Goal: Check status: Check status

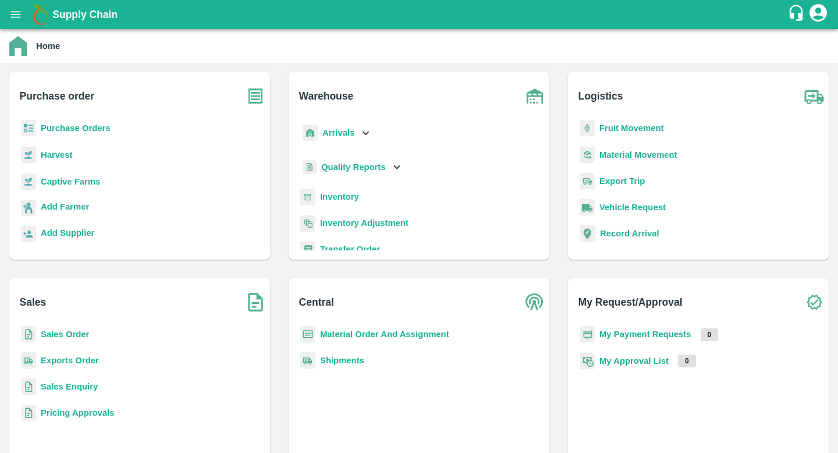
click at [342, 193] on b "Inventory" at bounding box center [339, 196] width 39 height 9
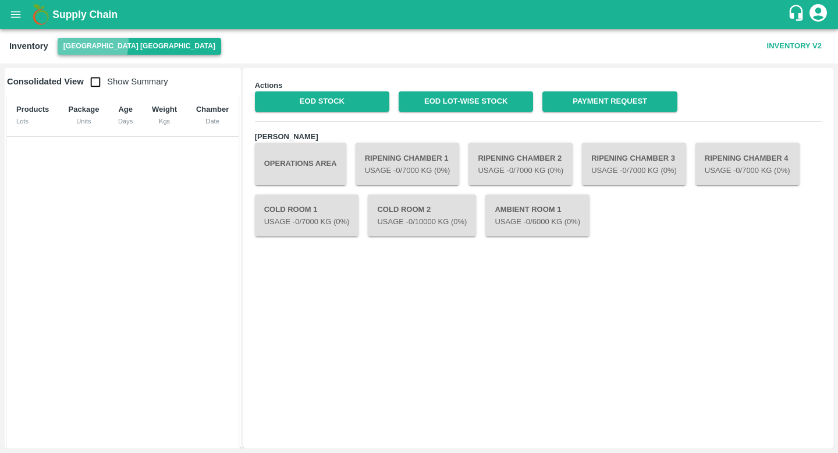
click at [80, 42] on button "[GEOGRAPHIC_DATA] [GEOGRAPHIC_DATA]" at bounding box center [140, 46] width 164 height 17
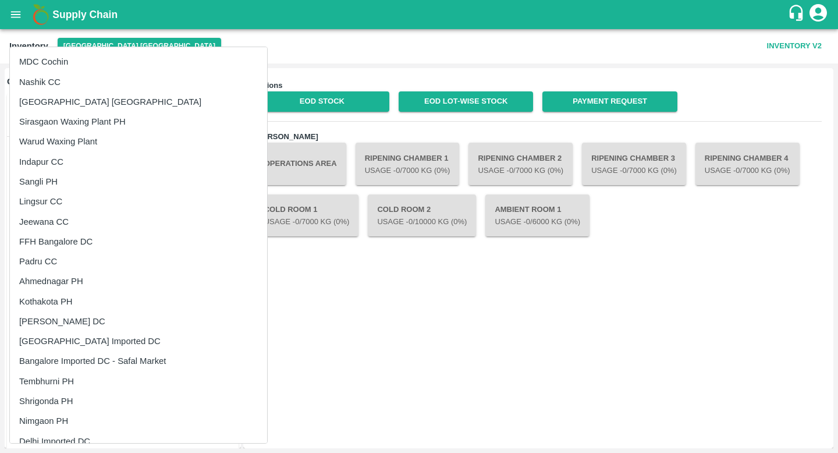
scroll to position [185, 0]
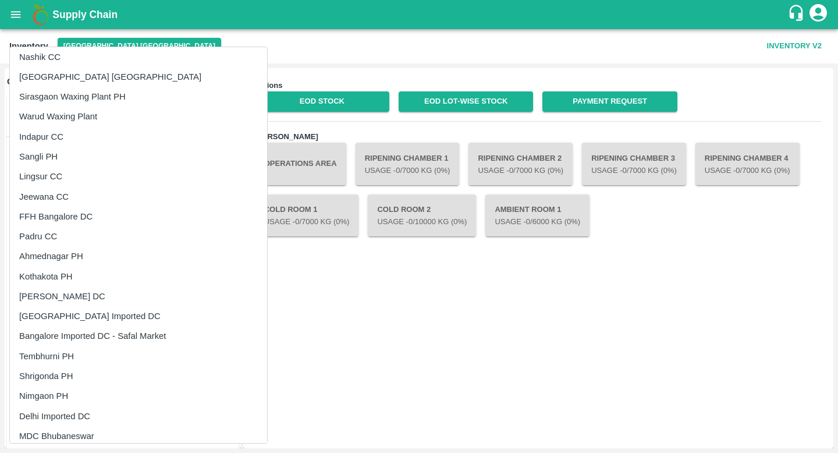
click at [92, 315] on li "[GEOGRAPHIC_DATA] Imported DC" at bounding box center [138, 316] width 257 height 20
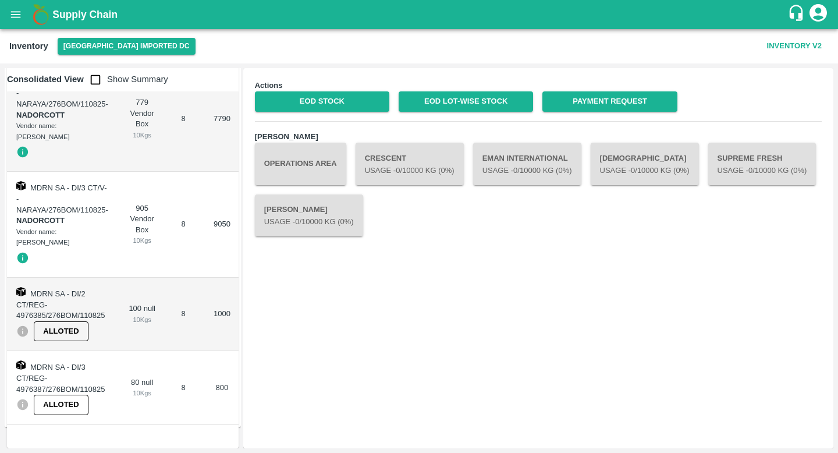
scroll to position [0, 0]
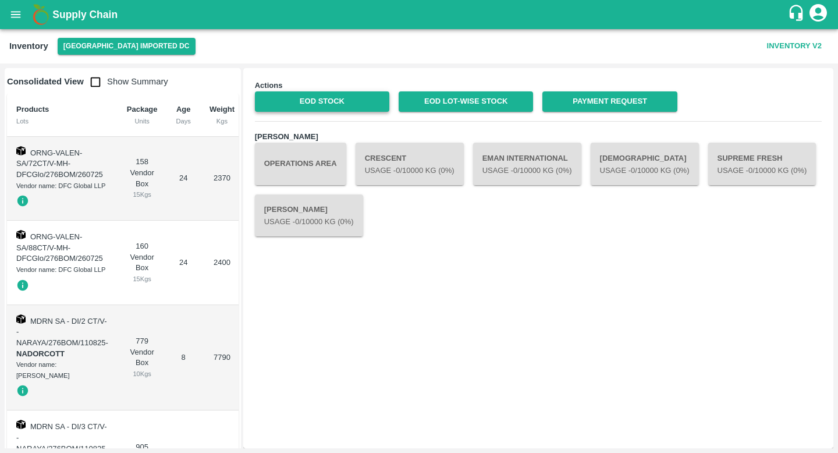
click at [333, 107] on link "EOD Stock" at bounding box center [322, 101] width 134 height 20
click at [782, 44] on button "Inventory V2" at bounding box center [794, 46] width 64 height 20
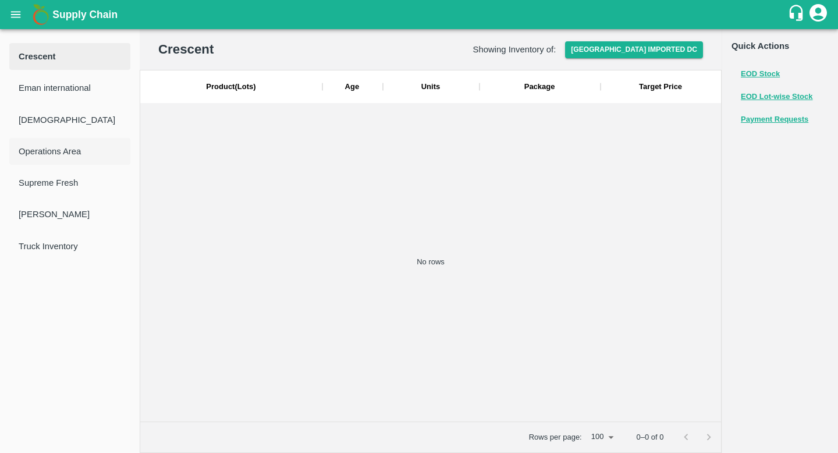
click at [70, 153] on span "Operations Area" at bounding box center [70, 151] width 102 height 13
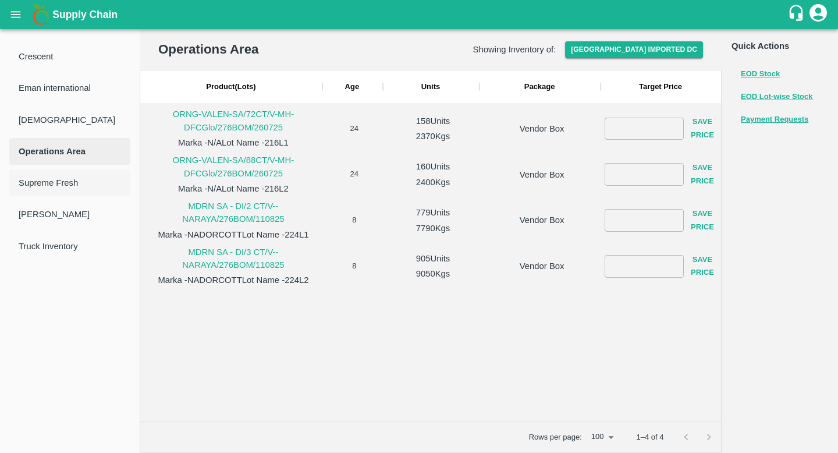
click at [69, 181] on span "Supreme Fresh" at bounding box center [70, 182] width 102 height 13
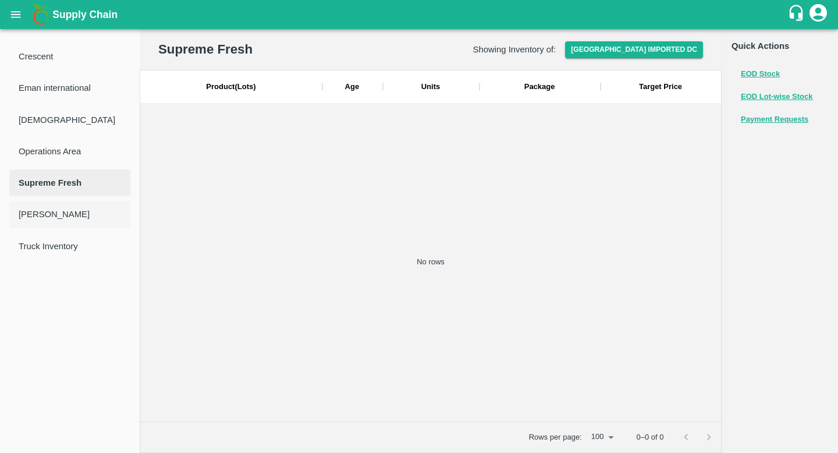
click at [69, 206] on li "Swastik" at bounding box center [69, 214] width 121 height 27
click at [73, 255] on li "Truck Inventory" at bounding box center [69, 246] width 121 height 27
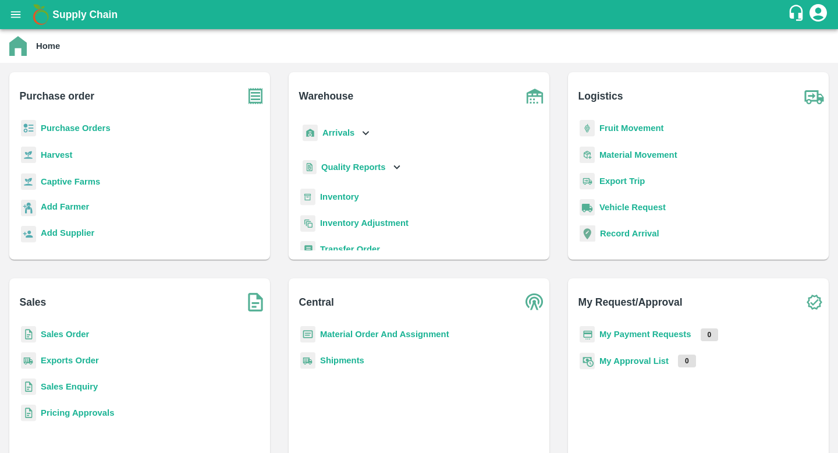
click at [83, 130] on b "Purchase Orders" at bounding box center [76, 127] width 70 height 9
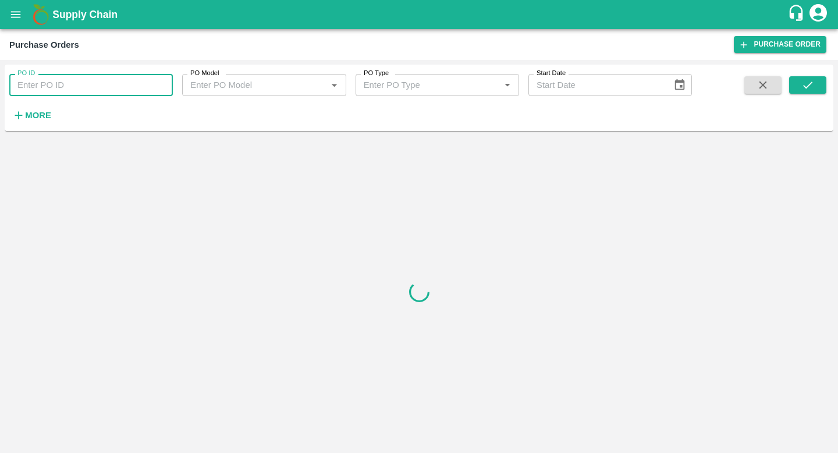
click at [140, 84] on input "PO ID" at bounding box center [91, 85] width 164 height 22
paste input "130621"
type input "130621"
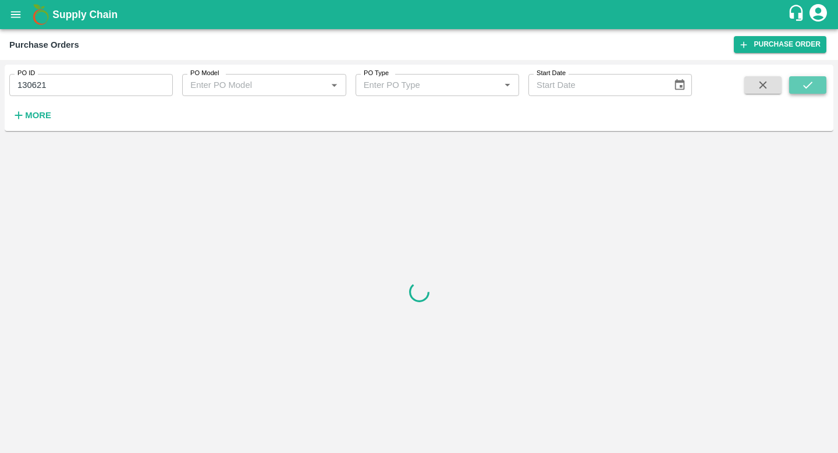
click at [811, 83] on icon "submit" at bounding box center [807, 84] width 9 height 7
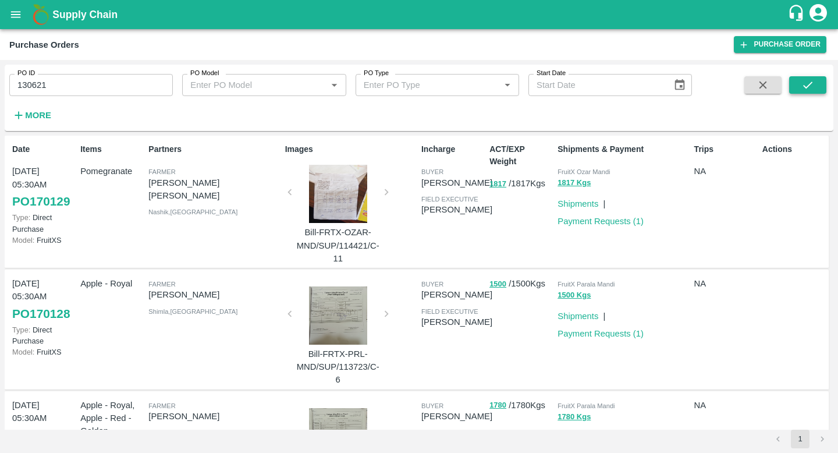
click at [810, 85] on icon "submit" at bounding box center [807, 85] width 13 height 13
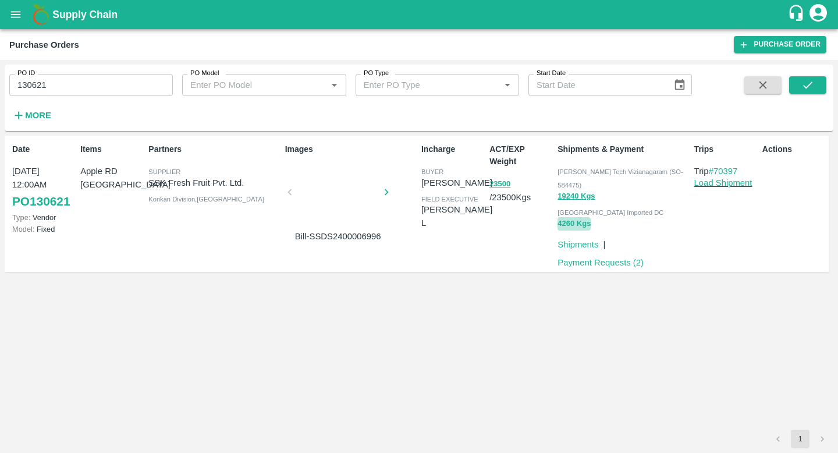
click at [584, 217] on button "4260 Kgs" at bounding box center [574, 223] width 33 height 13
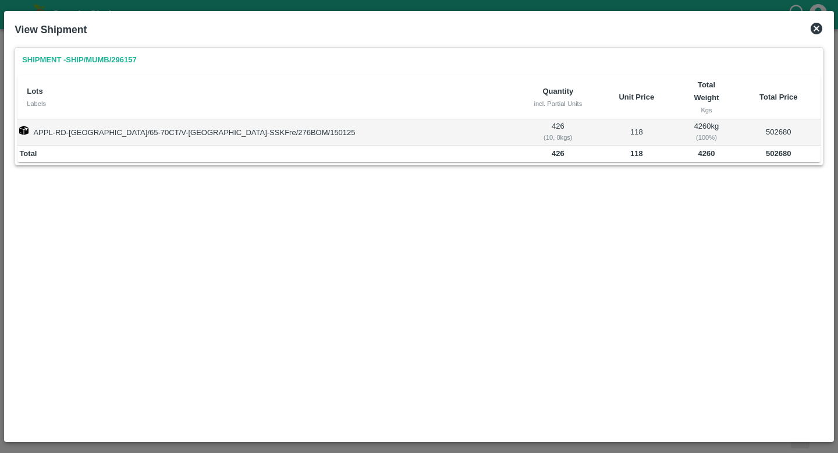
click at [737, 146] on td "502680" at bounding box center [779, 154] width 84 height 17
click at [816, 25] on icon at bounding box center [817, 29] width 12 height 12
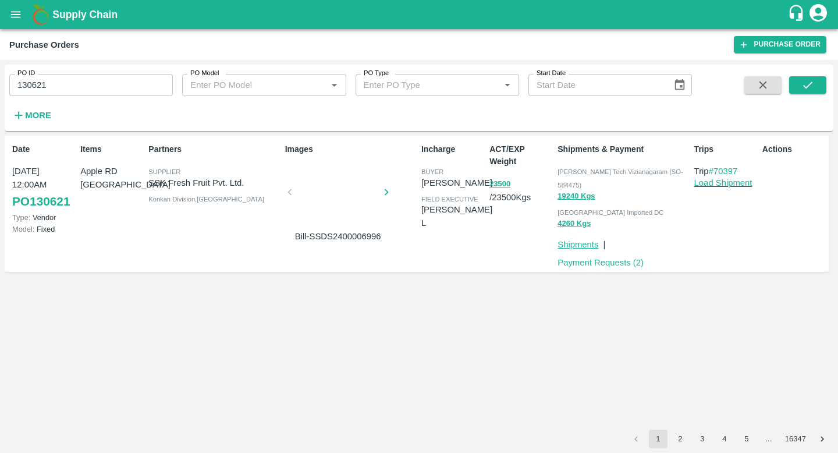
click at [590, 240] on link "Shipments" at bounding box center [578, 244] width 41 height 9
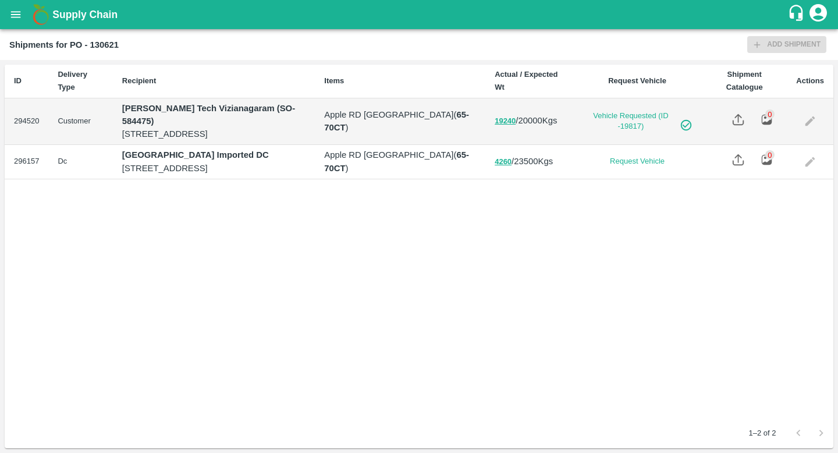
click at [196, 166] on p "[STREET_ADDRESS]" at bounding box center [213, 168] width 183 height 13
click at [300, 196] on div "ID Delivery Type Recipient Items Actual / Expected Wt Request Vehicle Shipment …" at bounding box center [419, 241] width 829 height 353
click at [107, 45] on b "Shipments for PO - 130621" at bounding box center [63, 44] width 109 height 9
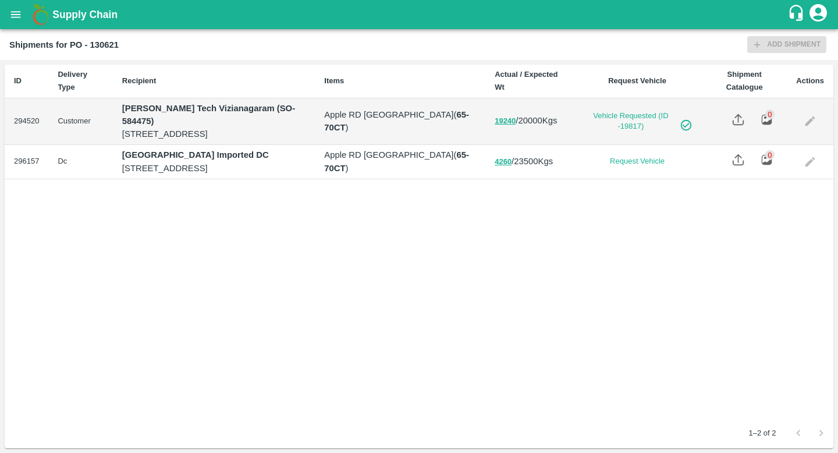
click at [107, 45] on b "Shipments for PO - 130621" at bounding box center [63, 44] width 109 height 9
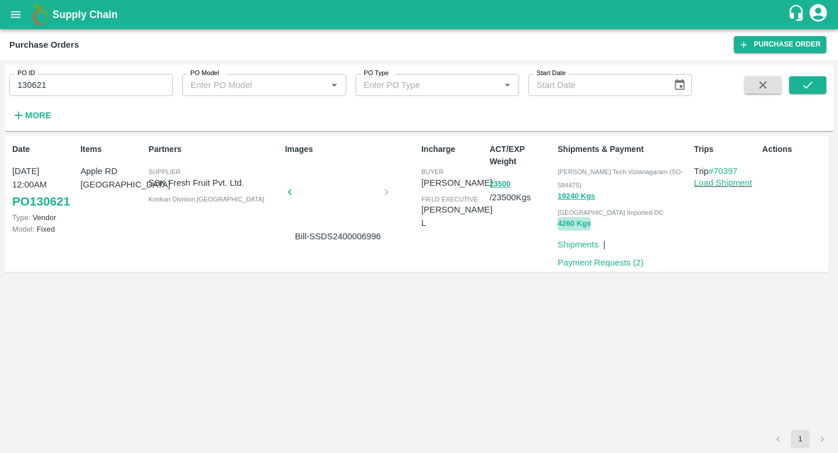
click at [573, 217] on button "4260 Kgs" at bounding box center [574, 223] width 33 height 13
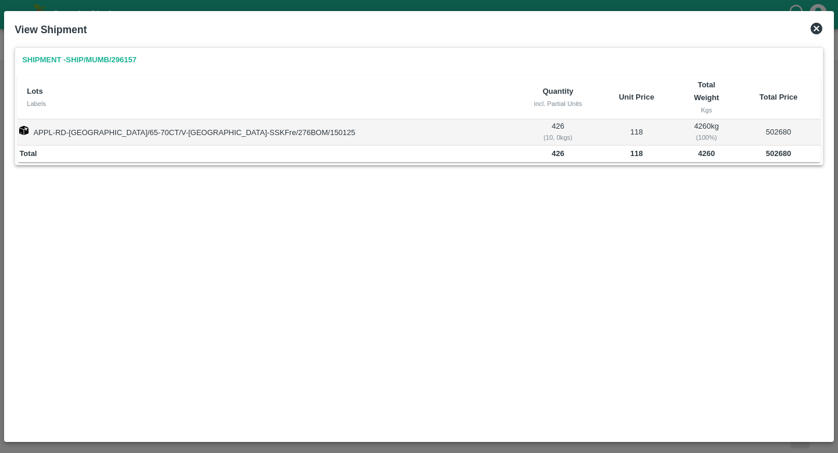
click at [817, 30] on icon at bounding box center [817, 29] width 14 height 14
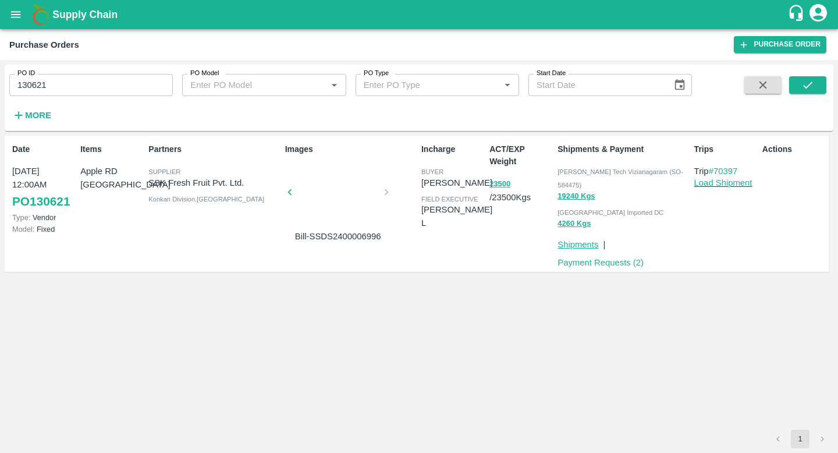
click at [590, 240] on link "Shipments" at bounding box center [578, 244] width 41 height 9
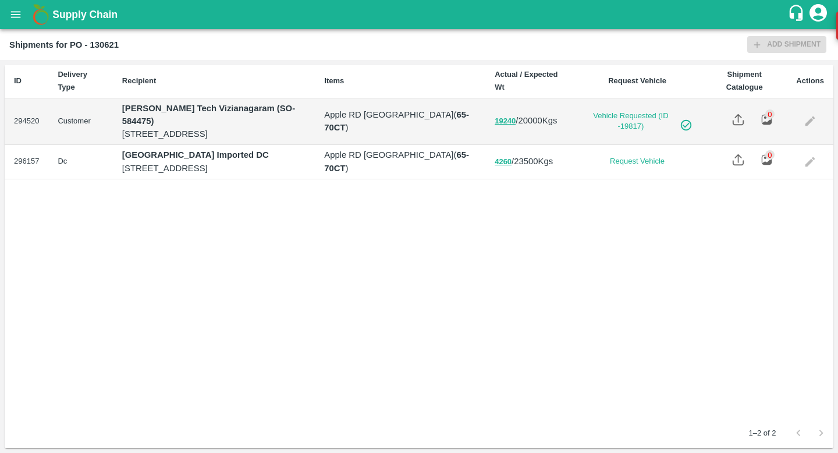
click at [640, 173] on td "Request Vehicle" at bounding box center [637, 162] width 129 height 34
click at [8, 8] on button "open drawer" at bounding box center [15, 14] width 27 height 27
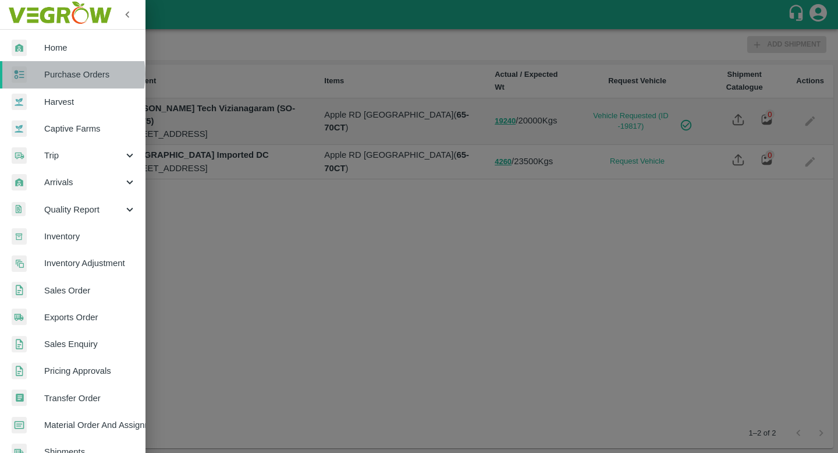
click at [73, 74] on span "Purchase Orders" at bounding box center [90, 74] width 92 height 13
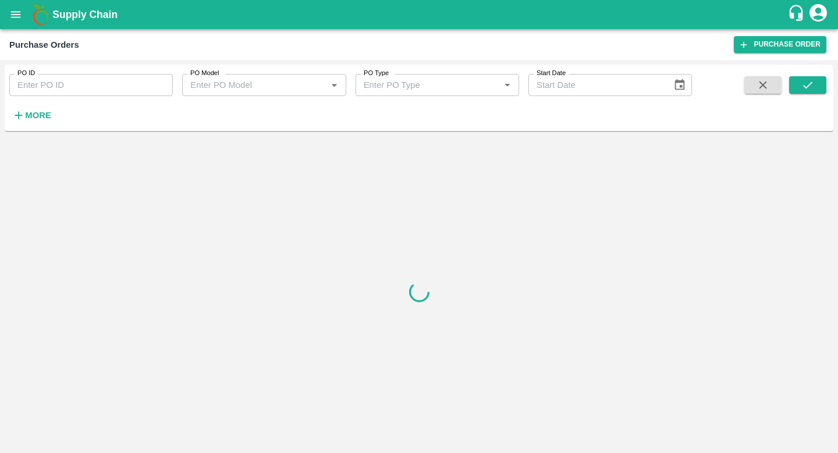
click at [73, 74] on input "PO ID" at bounding box center [91, 85] width 164 height 22
click at [20, 108] on button "More" at bounding box center [31, 115] width 45 height 20
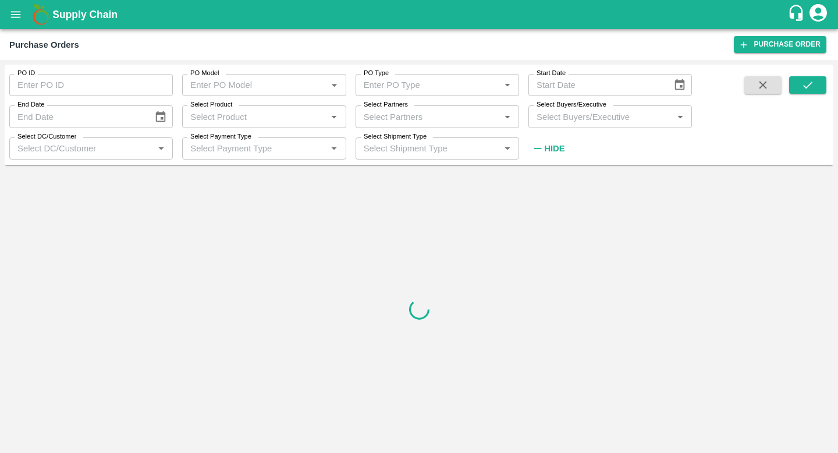
click at [102, 159] on div "Select DC/Customer   *" at bounding box center [91, 148] width 164 height 22
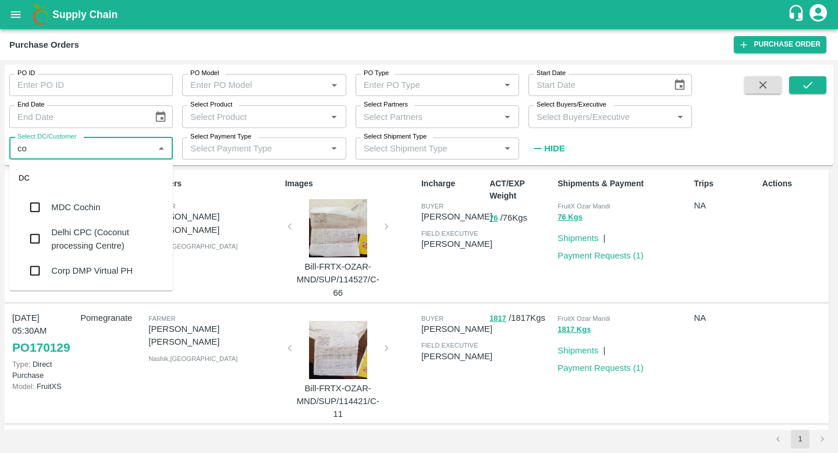
type input "cor"
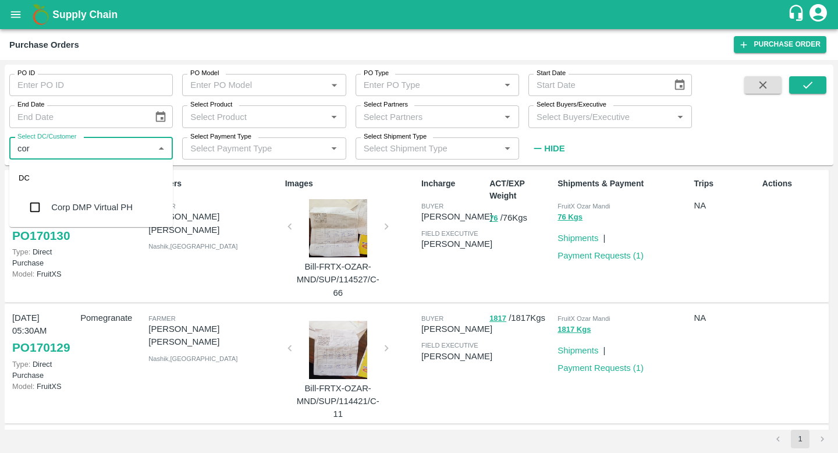
click at [81, 219] on div "Corp DMP Virtual PH" at bounding box center [91, 207] width 164 height 30
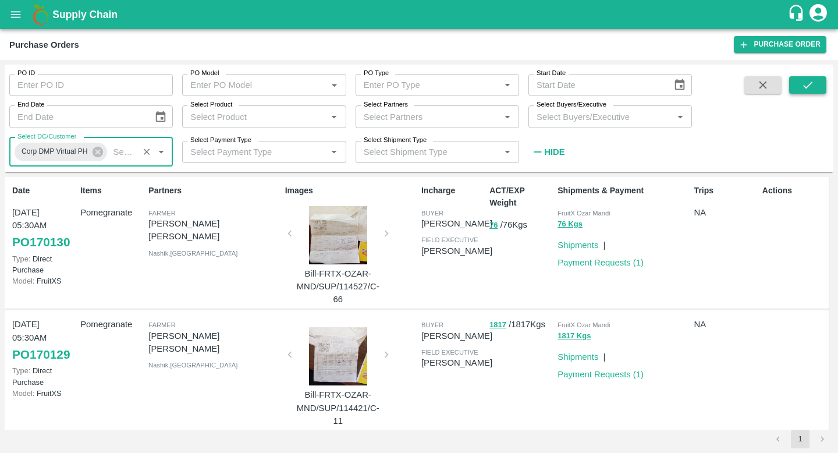
click at [818, 90] on button "submit" at bounding box center [807, 84] width 37 height 17
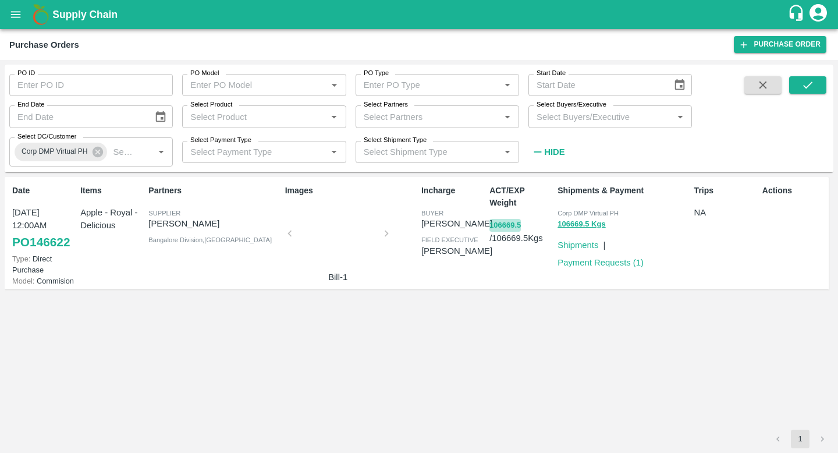
click at [503, 223] on button "106669.5" at bounding box center [505, 225] width 31 height 13
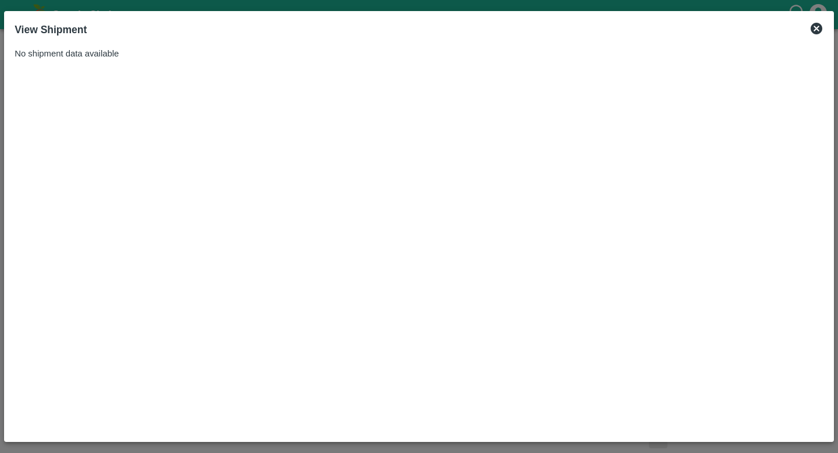
drag, startPoint x: 500, startPoint y: 220, endPoint x: 718, endPoint y: 108, distance: 244.7
click at [508, 214] on div "No shipment data available" at bounding box center [419, 238] width 818 height 393
click at [821, 30] on icon at bounding box center [817, 29] width 12 height 12
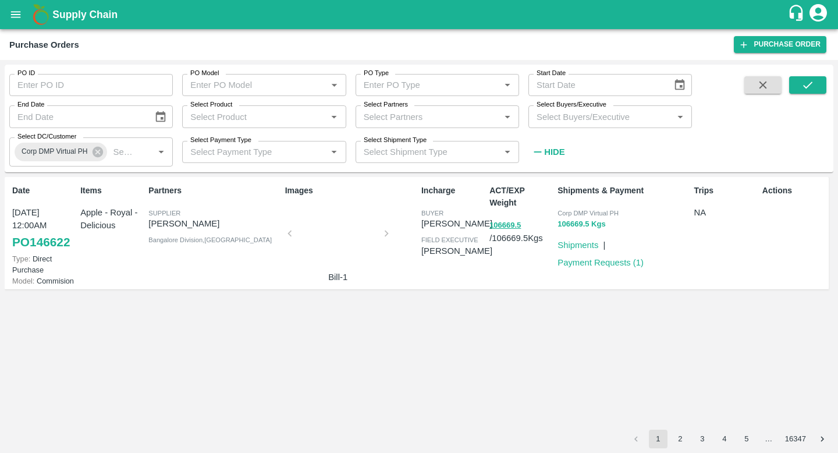
click at [570, 219] on button "106669.5 Kgs" at bounding box center [582, 224] width 48 height 13
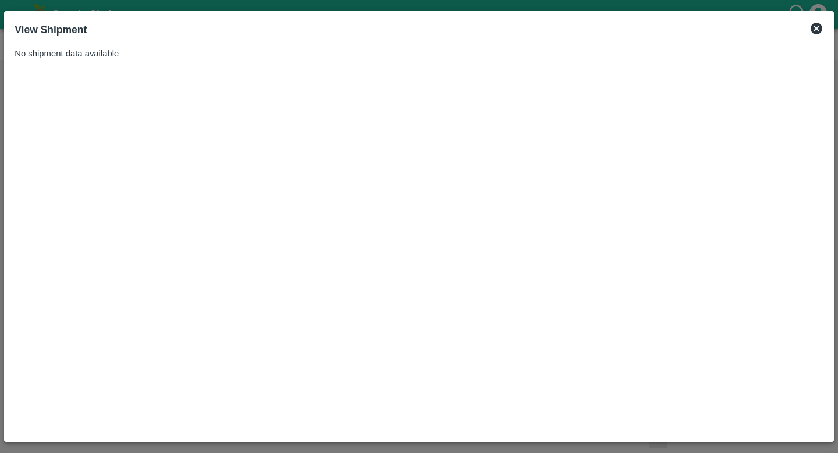
click at [819, 22] on icon at bounding box center [817, 29] width 14 height 14
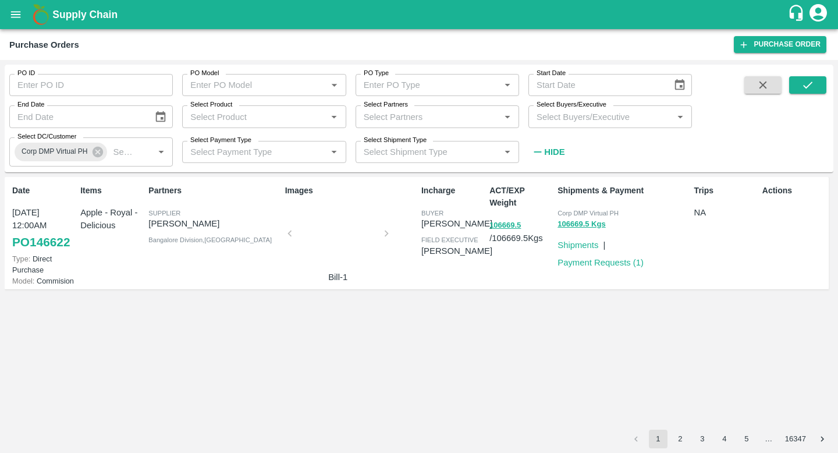
click at [342, 248] on div at bounding box center [338, 237] width 87 height 62
